Goal: Find specific page/section: Find specific page/section

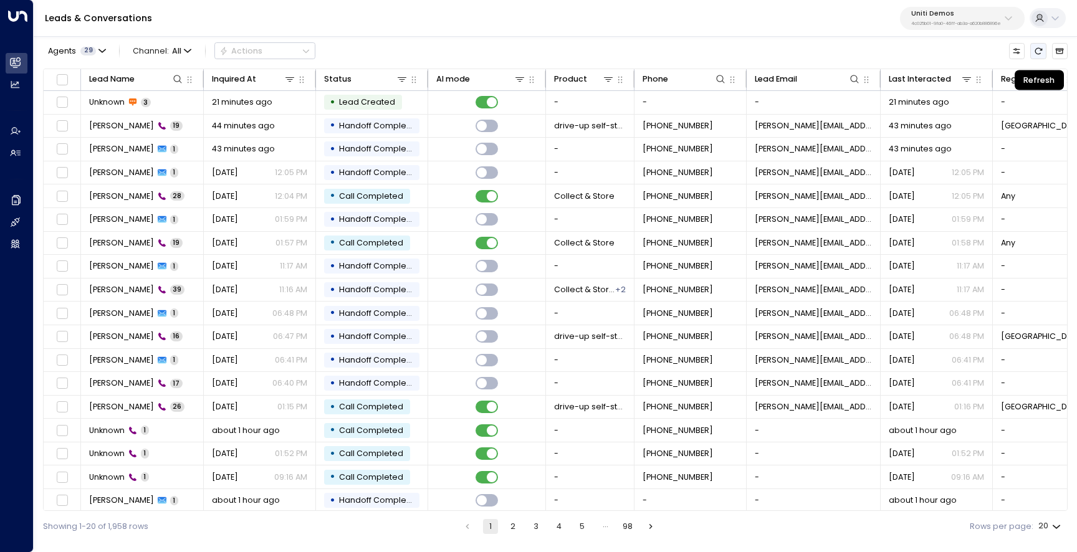
click at [1042, 55] on icon "Refresh" at bounding box center [1038, 51] width 9 height 9
click at [1037, 52] on icon "Refresh" at bounding box center [1038, 51] width 9 height 9
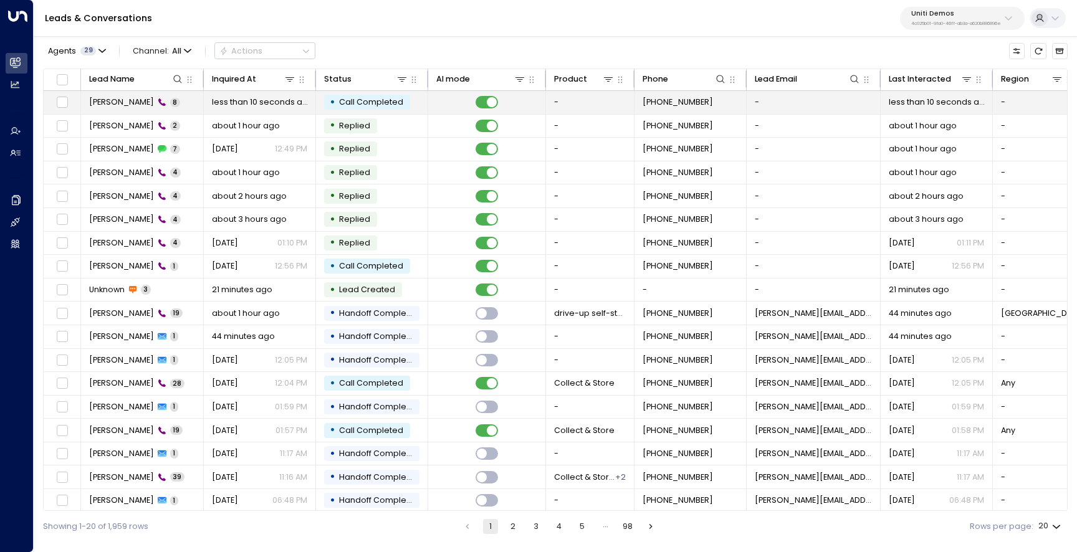
click at [131, 102] on span "[PERSON_NAME]" at bounding box center [121, 102] width 65 height 11
